Goal: Transaction & Acquisition: Purchase product/service

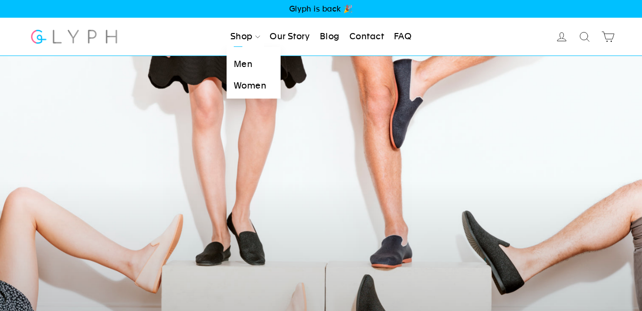
click at [239, 61] on link "Men" at bounding box center [254, 65] width 54 height 22
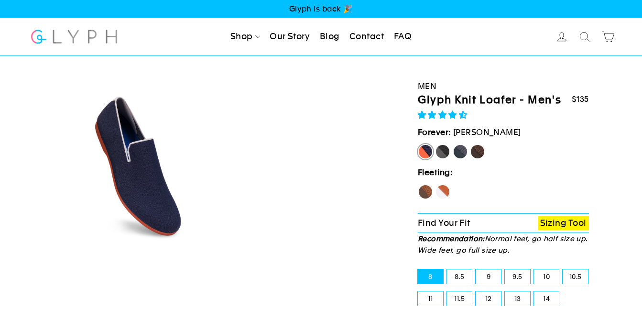
click at [477, 139] on label "Forever: [GEOGRAPHIC_DATA]" at bounding box center [503, 132] width 171 height 13
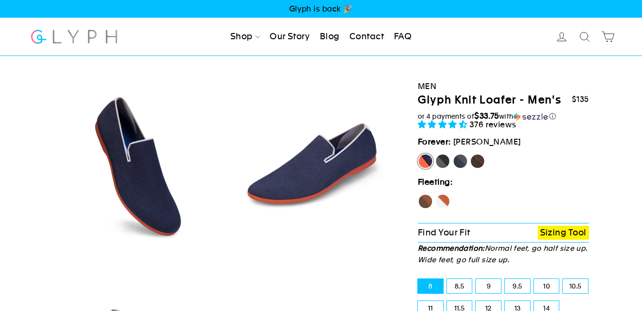
select select "highest-rating"
click at [480, 159] on label "Mustang" at bounding box center [477, 161] width 15 height 15
click at [471, 154] on input "Mustang" at bounding box center [470, 154] width 0 height 0
radio input "true"
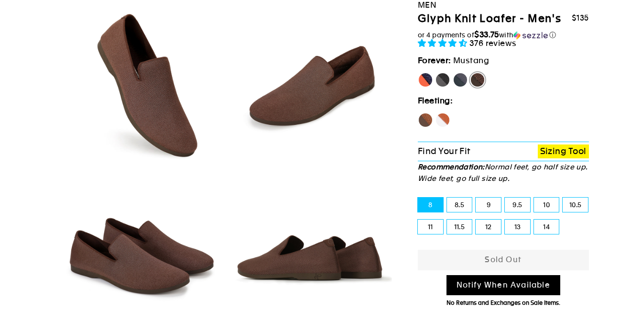
scroll to position [66, 0]
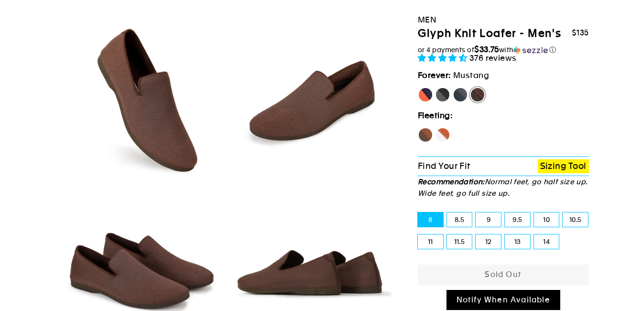
click at [426, 131] on label "Hawk" at bounding box center [425, 134] width 15 height 15
click at [419, 128] on input "Hawk" at bounding box center [418, 127] width 0 height 0
radio input "true"
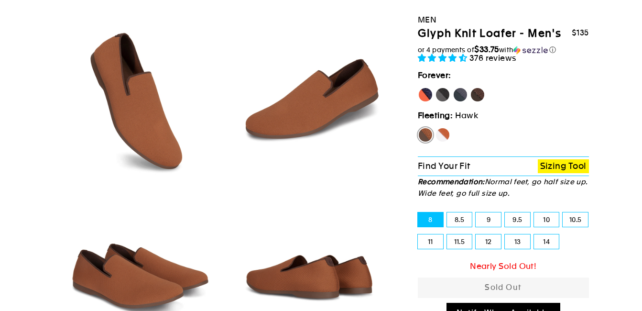
click at [446, 130] on label "Fox" at bounding box center [442, 134] width 15 height 15
click at [436, 128] on input "Fox" at bounding box center [435, 127] width 0 height 0
radio input "true"
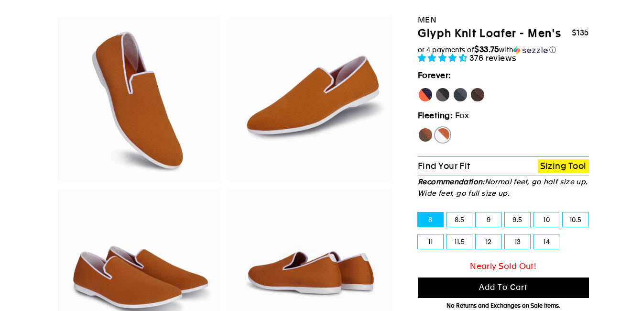
click at [464, 236] on label "11.5" at bounding box center [459, 241] width 25 height 14
click at [448, 235] on input "11.5" at bounding box center [447, 234] width 0 height 0
radio input "true"
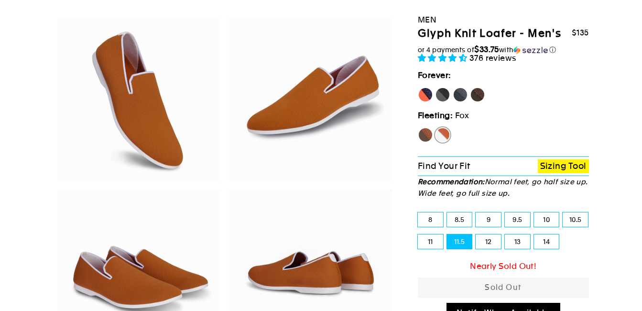
click at [425, 136] on label "Hawk" at bounding box center [425, 134] width 15 height 15
click at [419, 128] on input "Hawk" at bounding box center [418, 127] width 0 height 0
radio input "true"
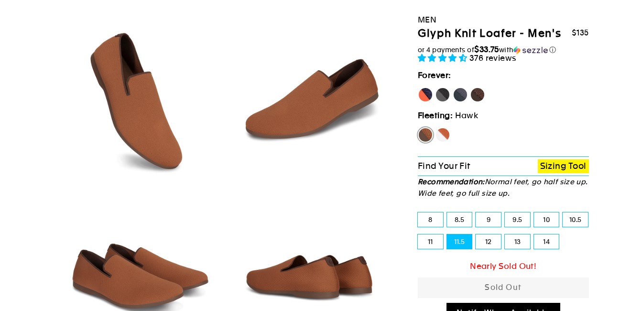
click at [422, 89] on label "[PERSON_NAME]" at bounding box center [425, 94] width 15 height 15
click at [419, 88] on input "[PERSON_NAME]" at bounding box center [418, 87] width 0 height 0
radio input "true"
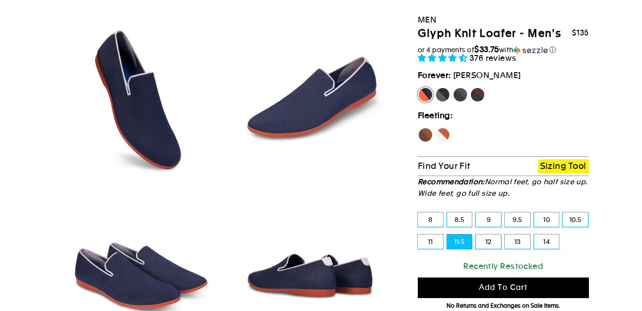
click at [476, 91] on label "Mustang" at bounding box center [477, 94] width 15 height 15
click at [471, 88] on input "Mustang" at bounding box center [470, 87] width 0 height 0
radio input "true"
